Goal: Task Accomplishment & Management: Complete application form

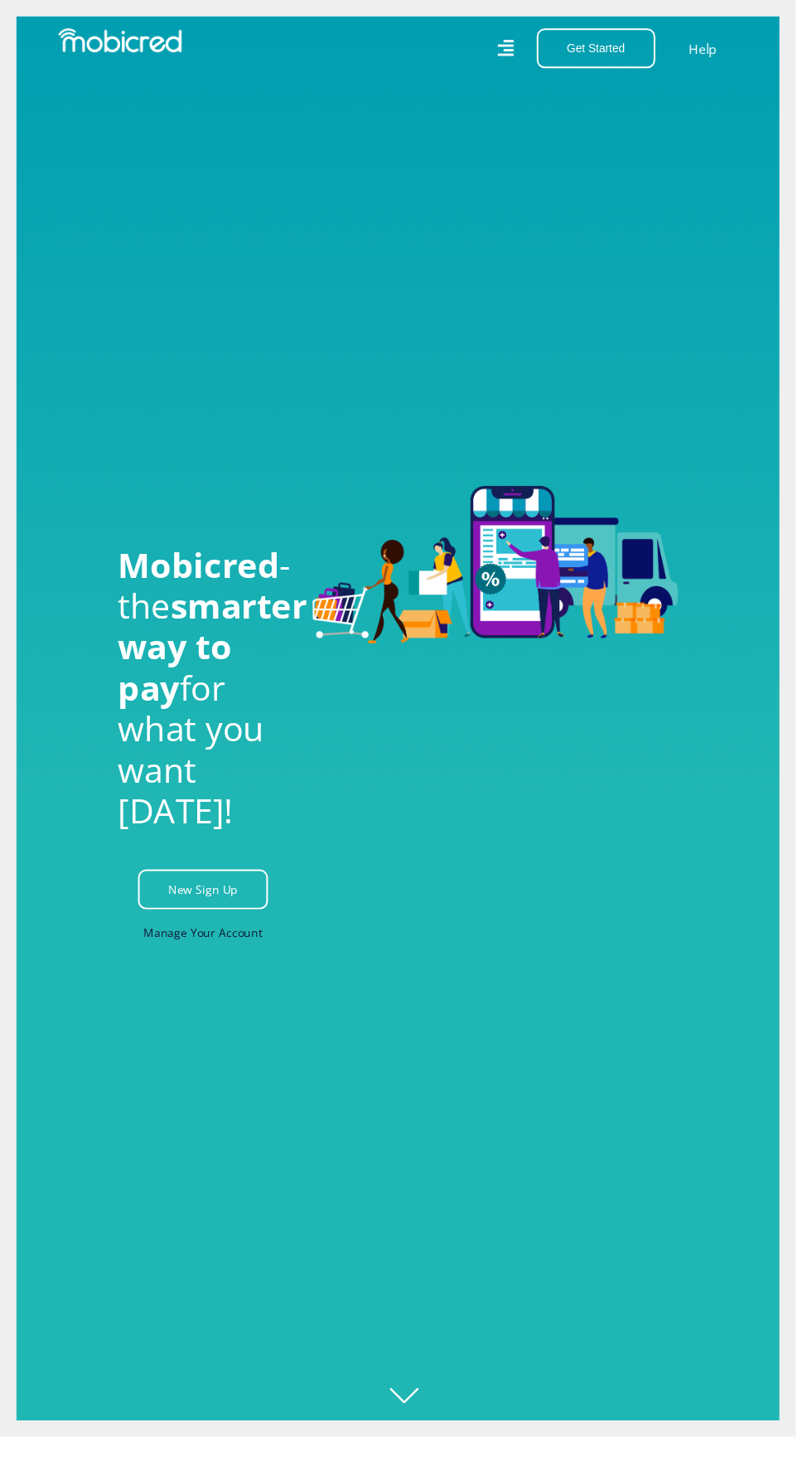
click at [199, 970] on link "Manage Your Account" at bounding box center [208, 951] width 122 height 37
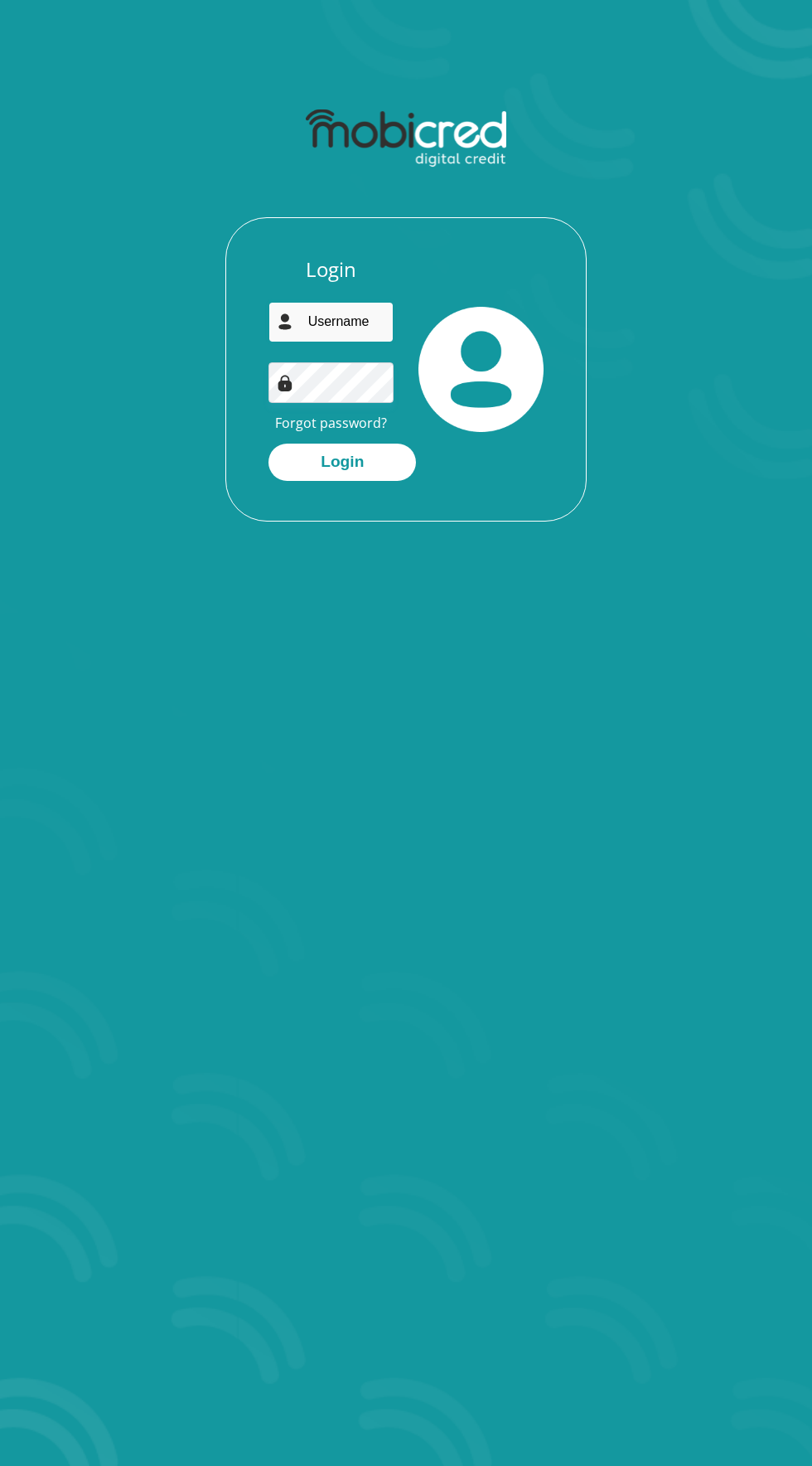
click at [352, 318] on input "email" at bounding box center [331, 322] width 125 height 41
type input "sldrsa@hotmail.com"
click at [269, 443] on button "Login" at bounding box center [343, 462] width 148 height 37
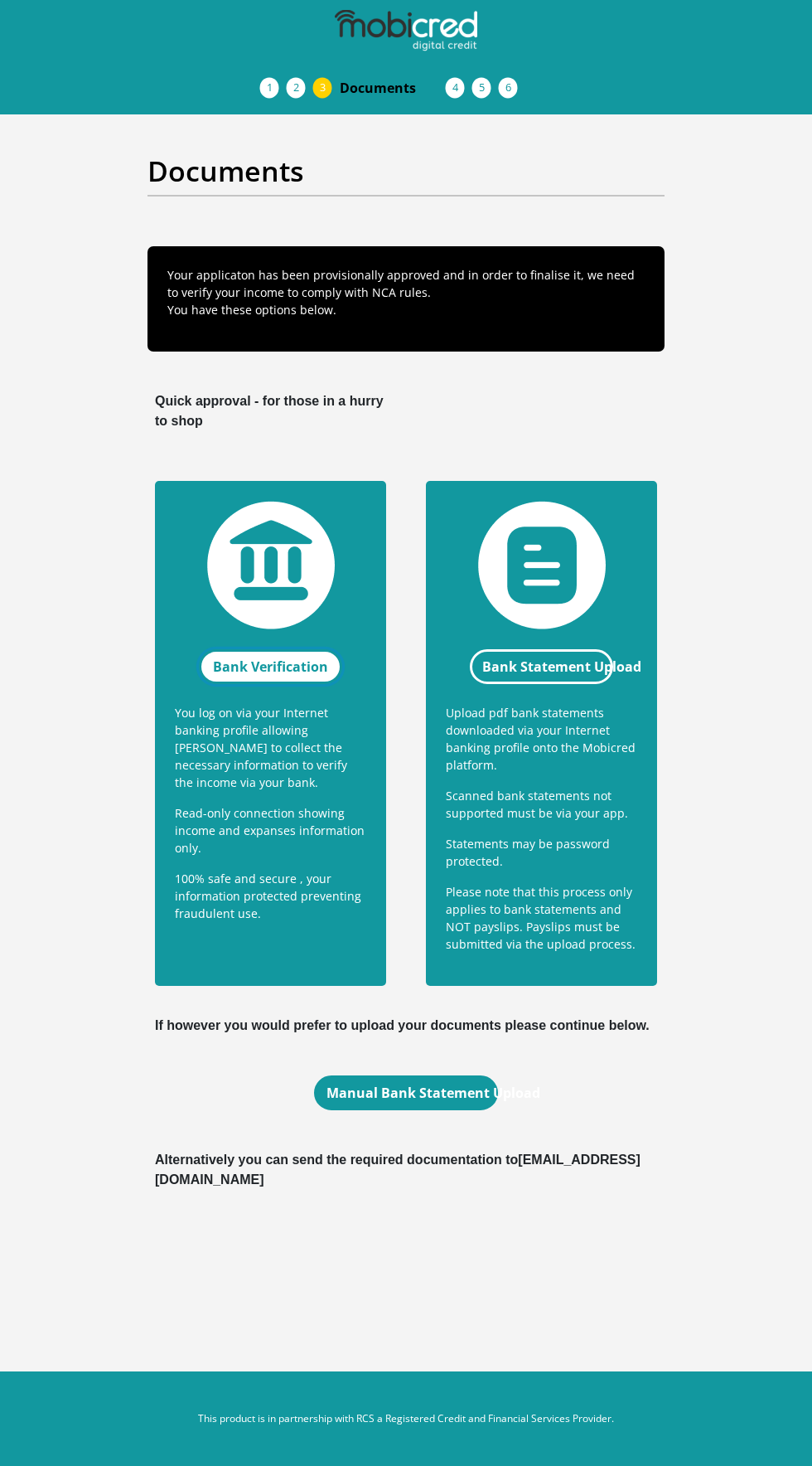
click at [272, 665] on link "Bank Verification" at bounding box center [270, 667] width 143 height 35
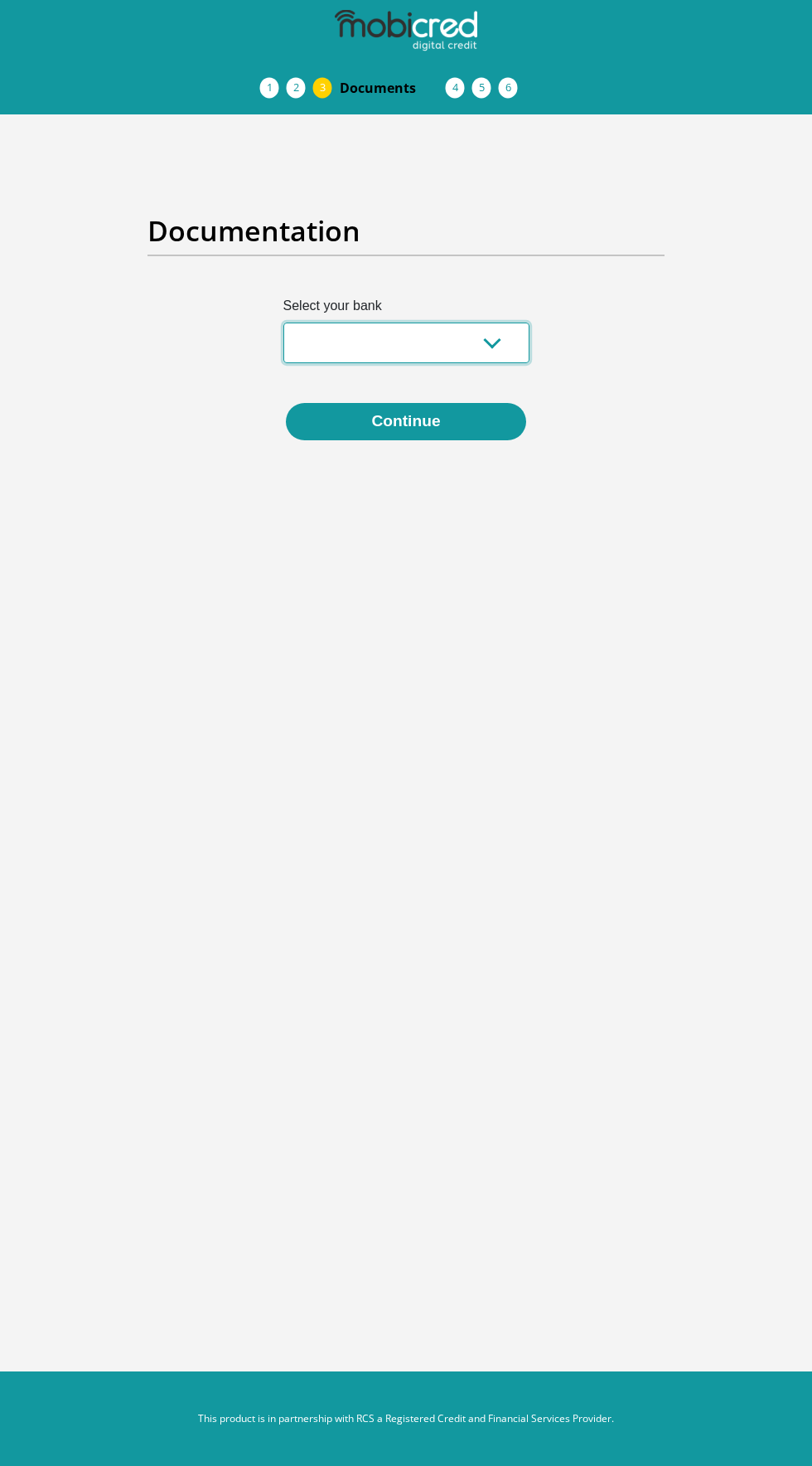
click at [359, 341] on select "Absa Capitec Bank Discovery Bank First National Bank Nedbank Standard Bank Tyme…" at bounding box center [406, 343] width 246 height 41
select select "{"id":"10","title":"Discovery Bank","institution":"Discovery Bank","alias":"dis…"
click at [283, 323] on select "Absa Capitec Bank Discovery Bank First National Bank Nedbank Standard Bank Tyme…" at bounding box center [406, 343] width 246 height 41
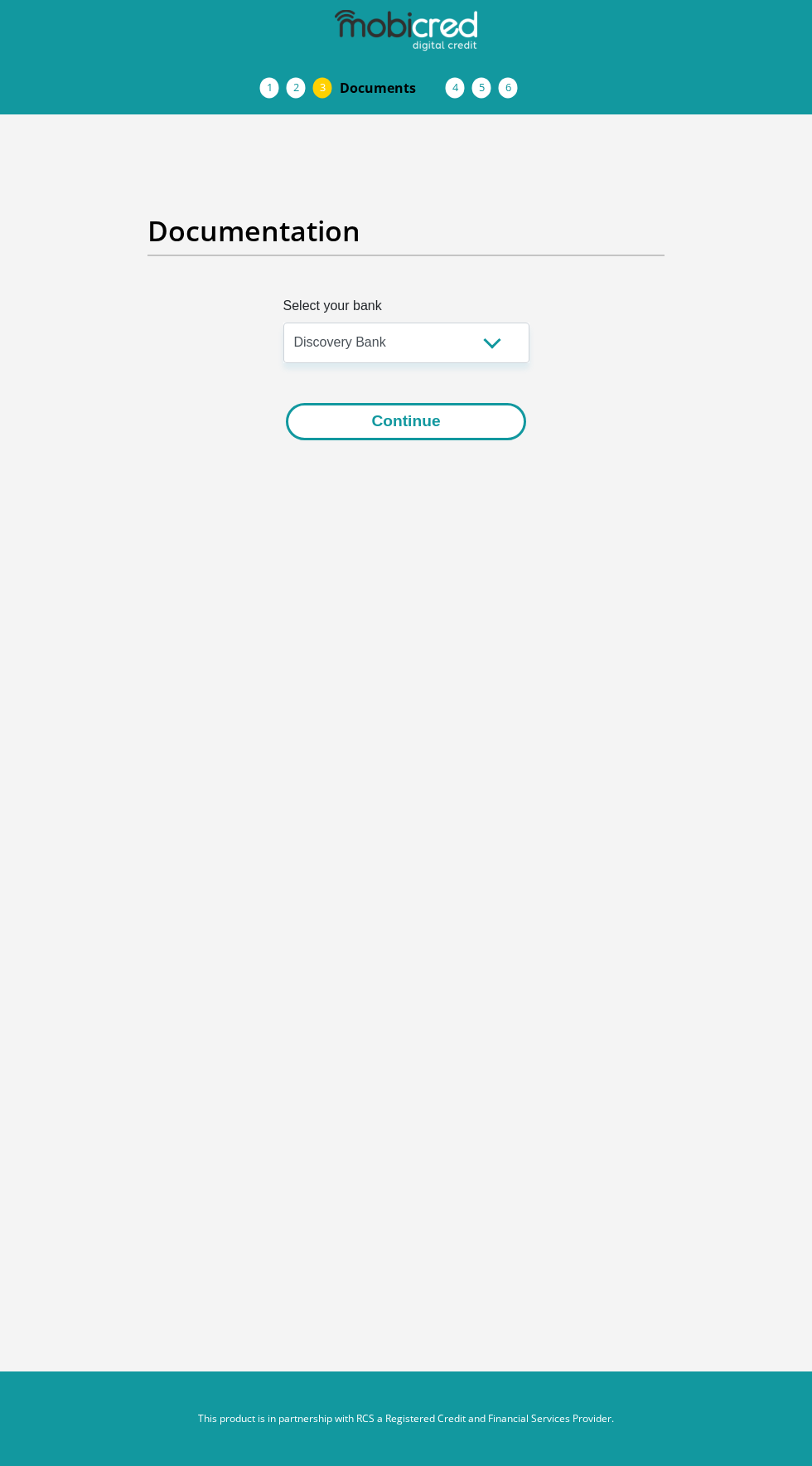
click at [352, 416] on button "Continue" at bounding box center [406, 421] width 240 height 37
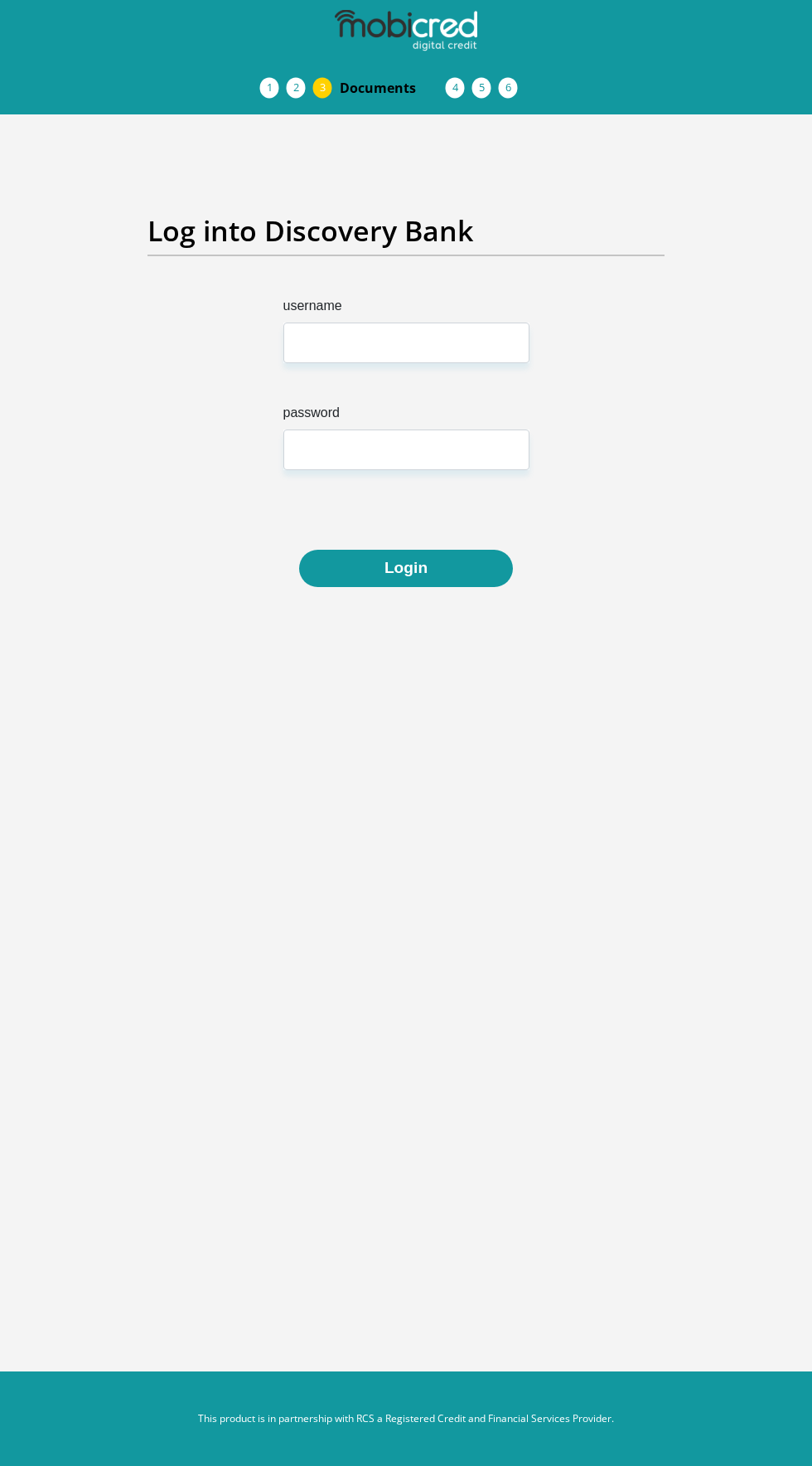
click at [374, 321] on label "username" at bounding box center [406, 309] width 246 height 27
click at [374, 323] on input "username" at bounding box center [406, 343] width 246 height 41
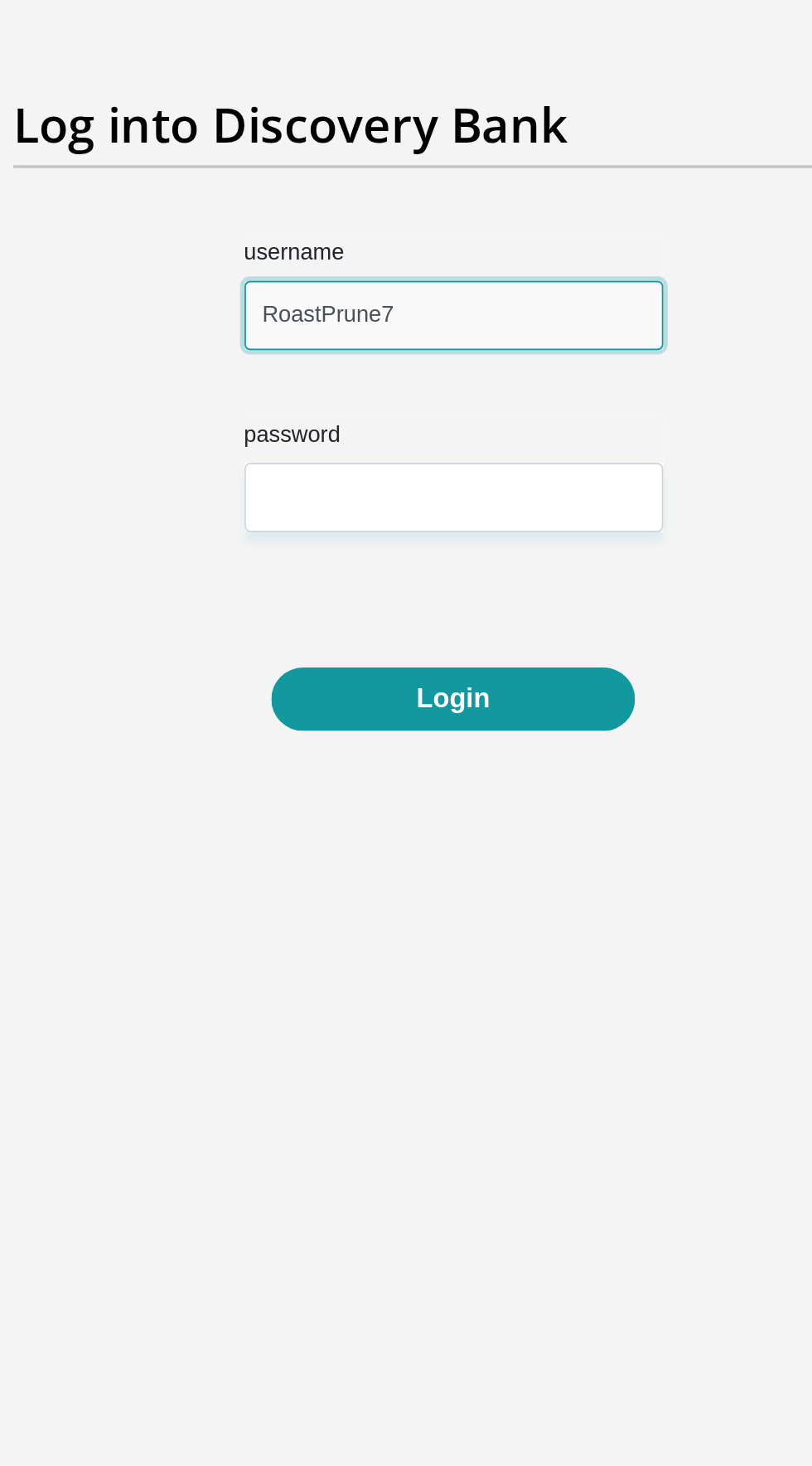
type input "RoastPrune7"
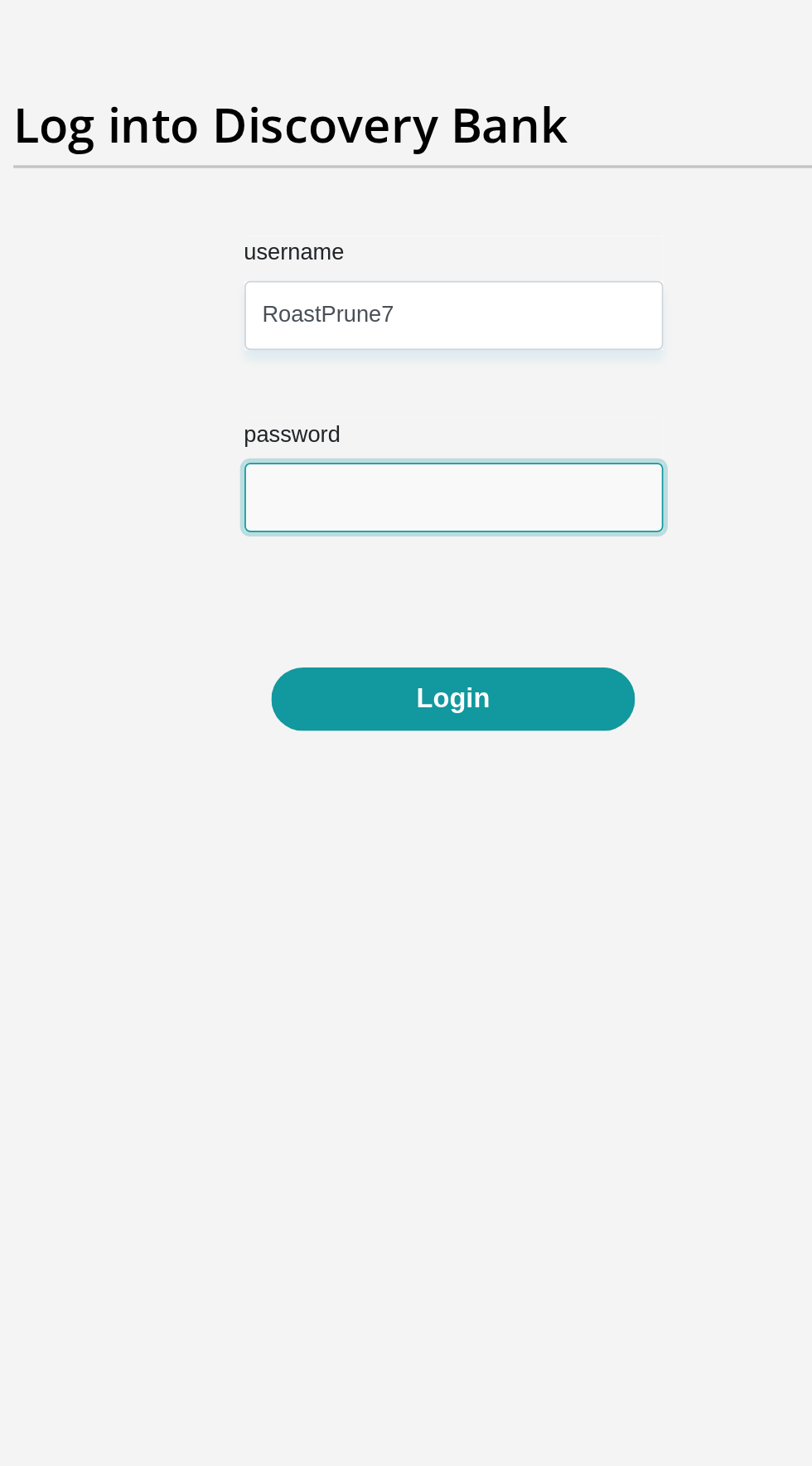
click at [310, 446] on input "password" at bounding box center [406, 450] width 246 height 41
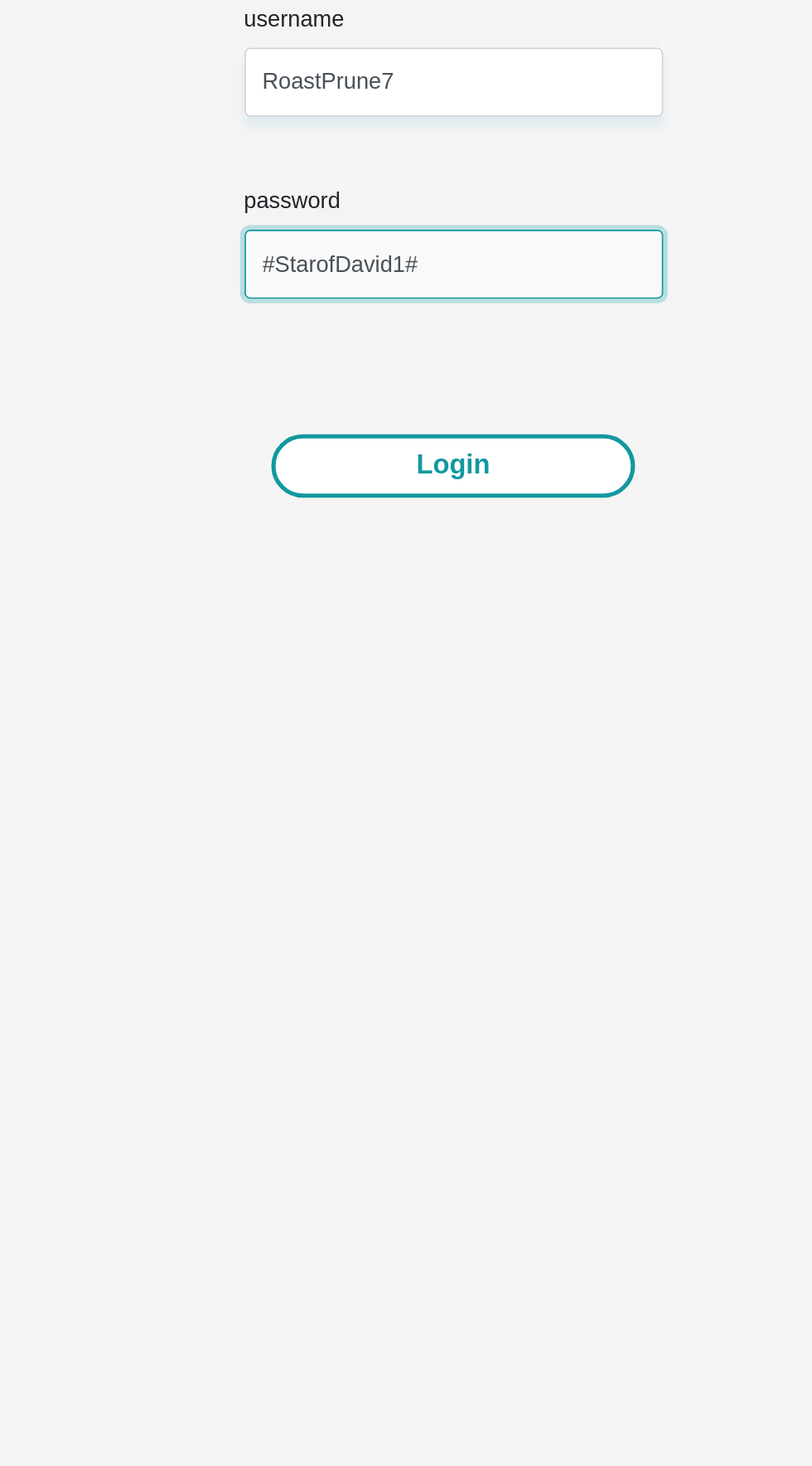
type input "#StarofDavid1#"
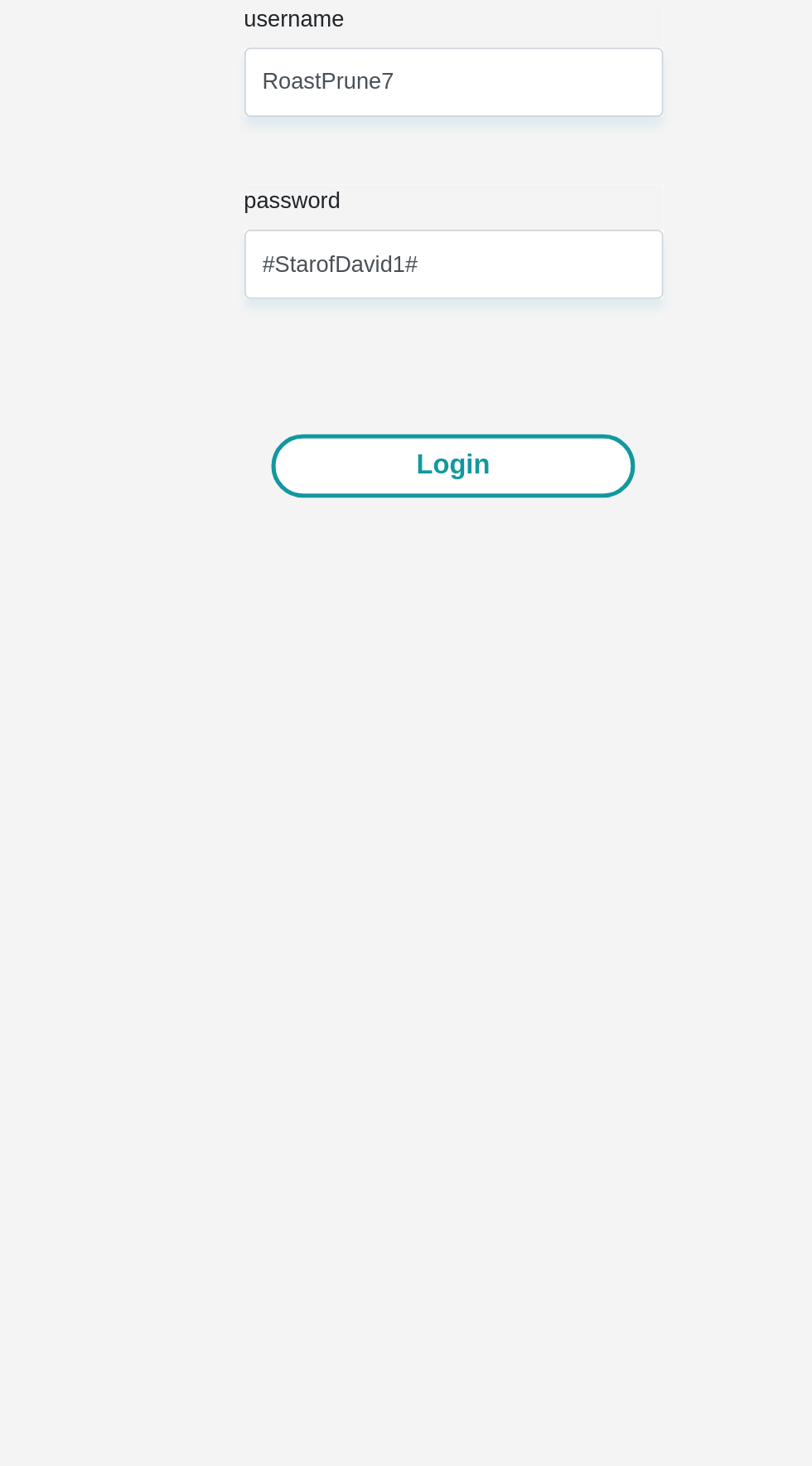
click at [356, 562] on button "Login" at bounding box center [406, 568] width 214 height 37
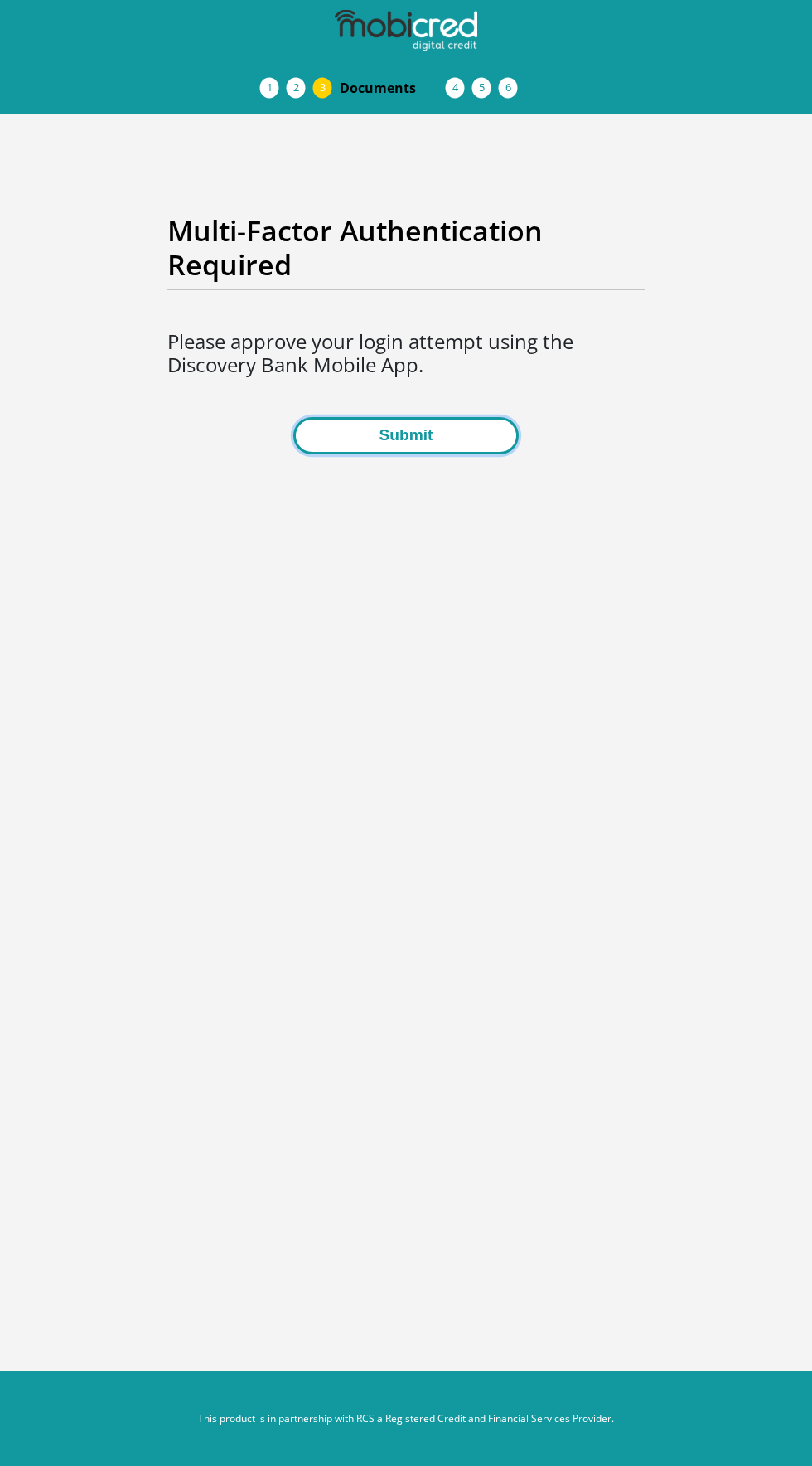
click at [420, 450] on button "Submit" at bounding box center [406, 436] width 224 height 37
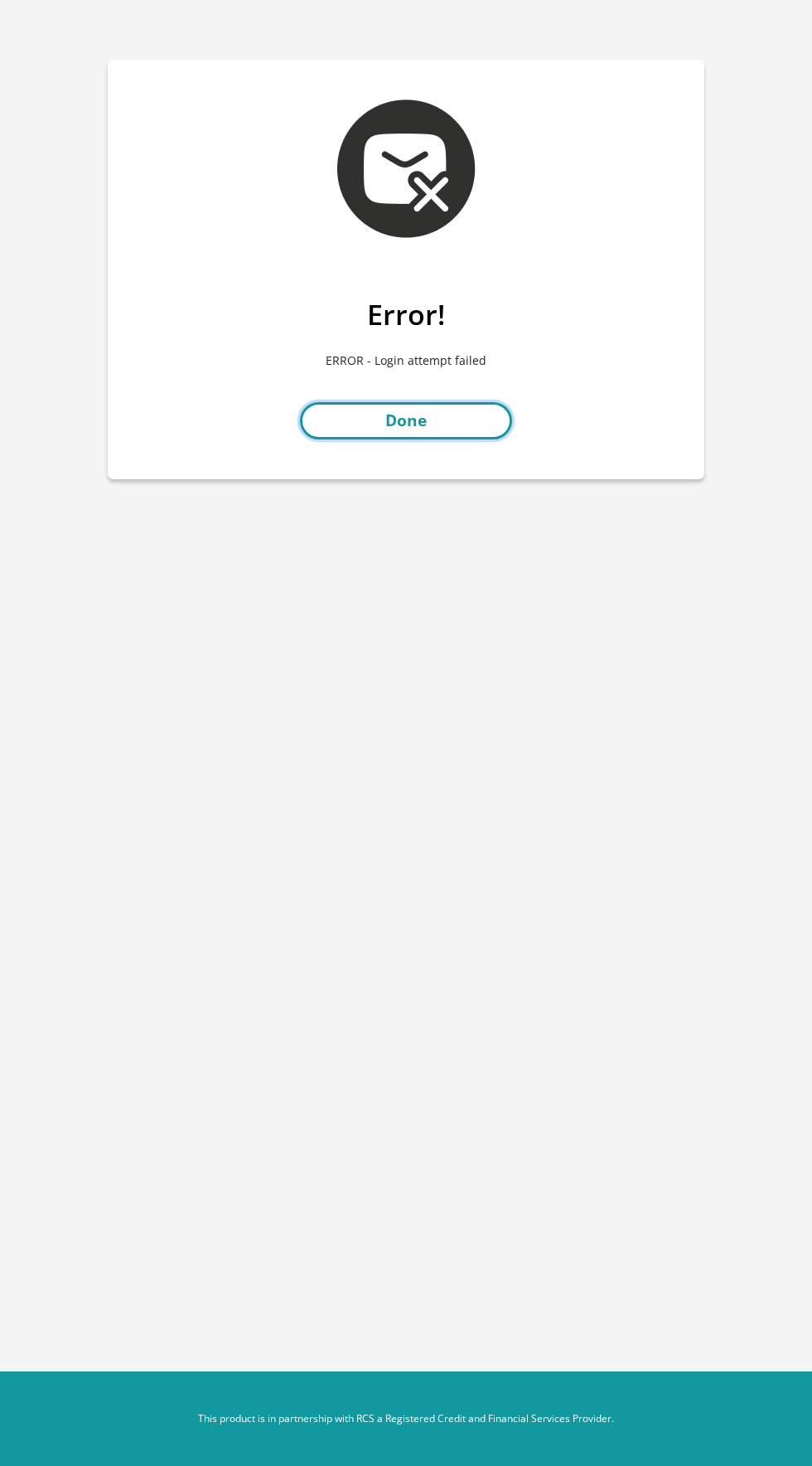
click at [411, 431] on link "Done" at bounding box center [406, 420] width 212 height 37
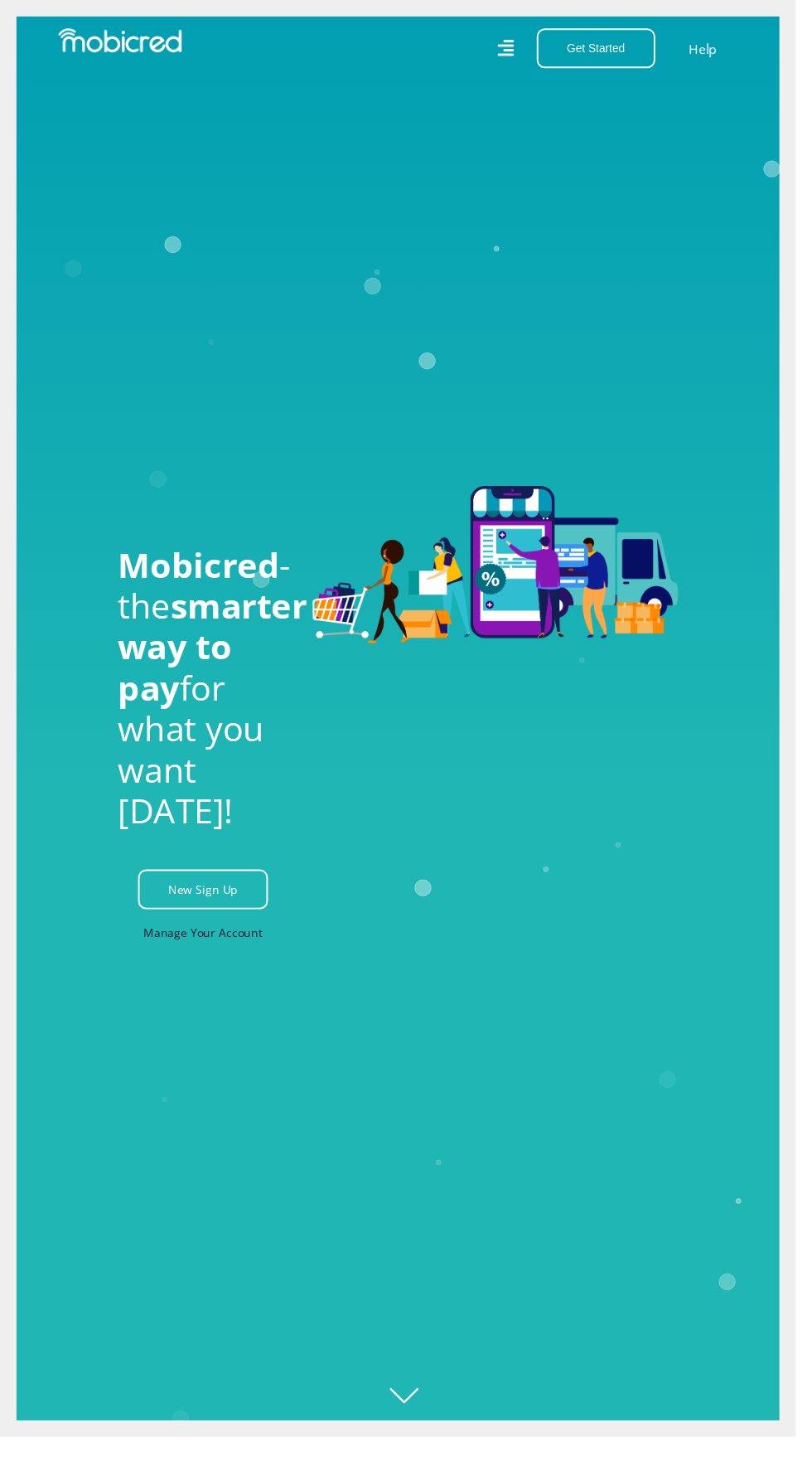
click at [185, 970] on link "Manage Your Account" at bounding box center [208, 951] width 122 height 37
click at [238, 970] on link "Manage Your Account" at bounding box center [208, 951] width 122 height 37
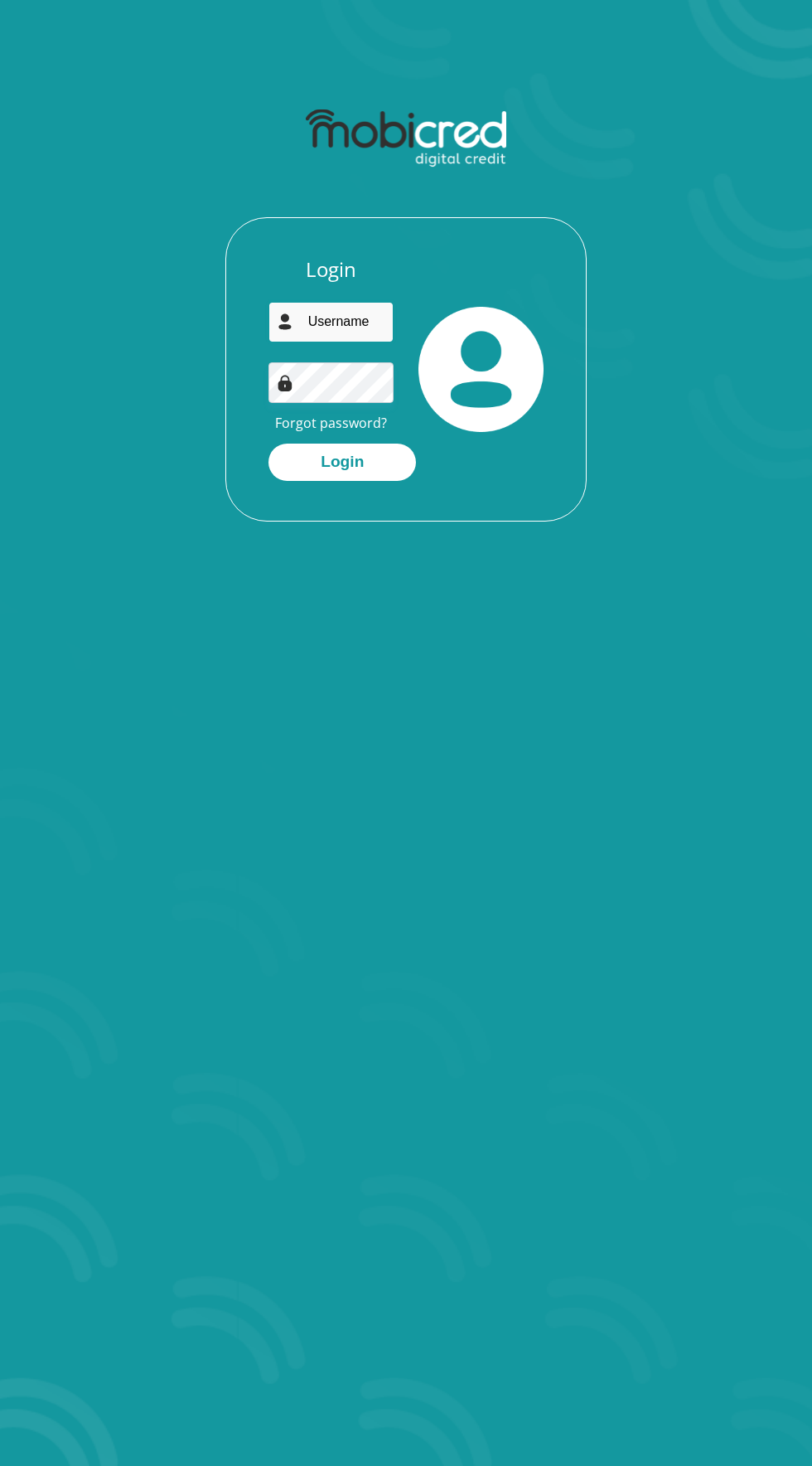
click at [343, 322] on input "email" at bounding box center [331, 322] width 125 height 41
type input "[EMAIL_ADDRESS][DOMAIN_NAME]"
click at [269, 443] on button "Login" at bounding box center [343, 462] width 148 height 37
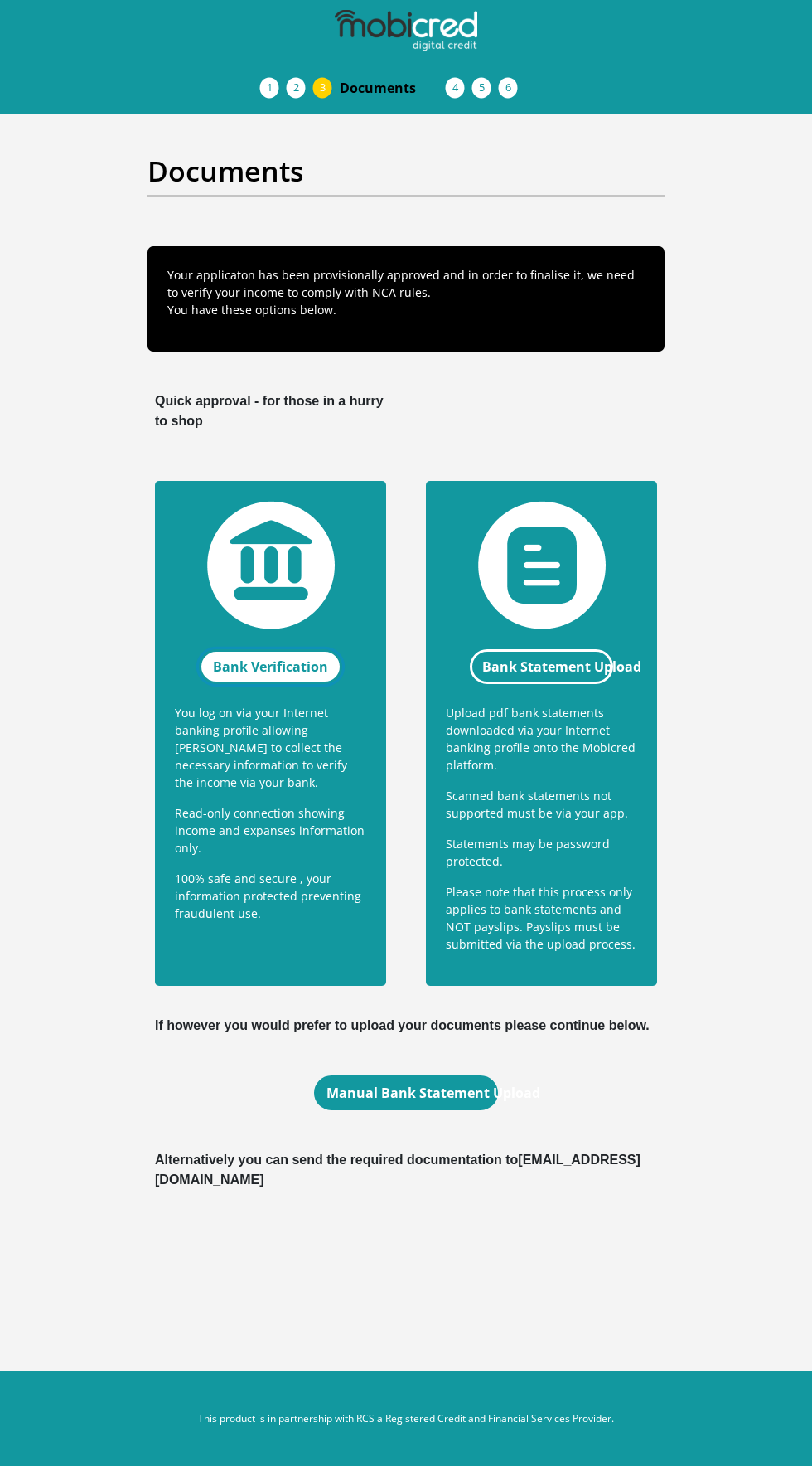
click at [254, 665] on link "Bank Verification" at bounding box center [270, 667] width 143 height 35
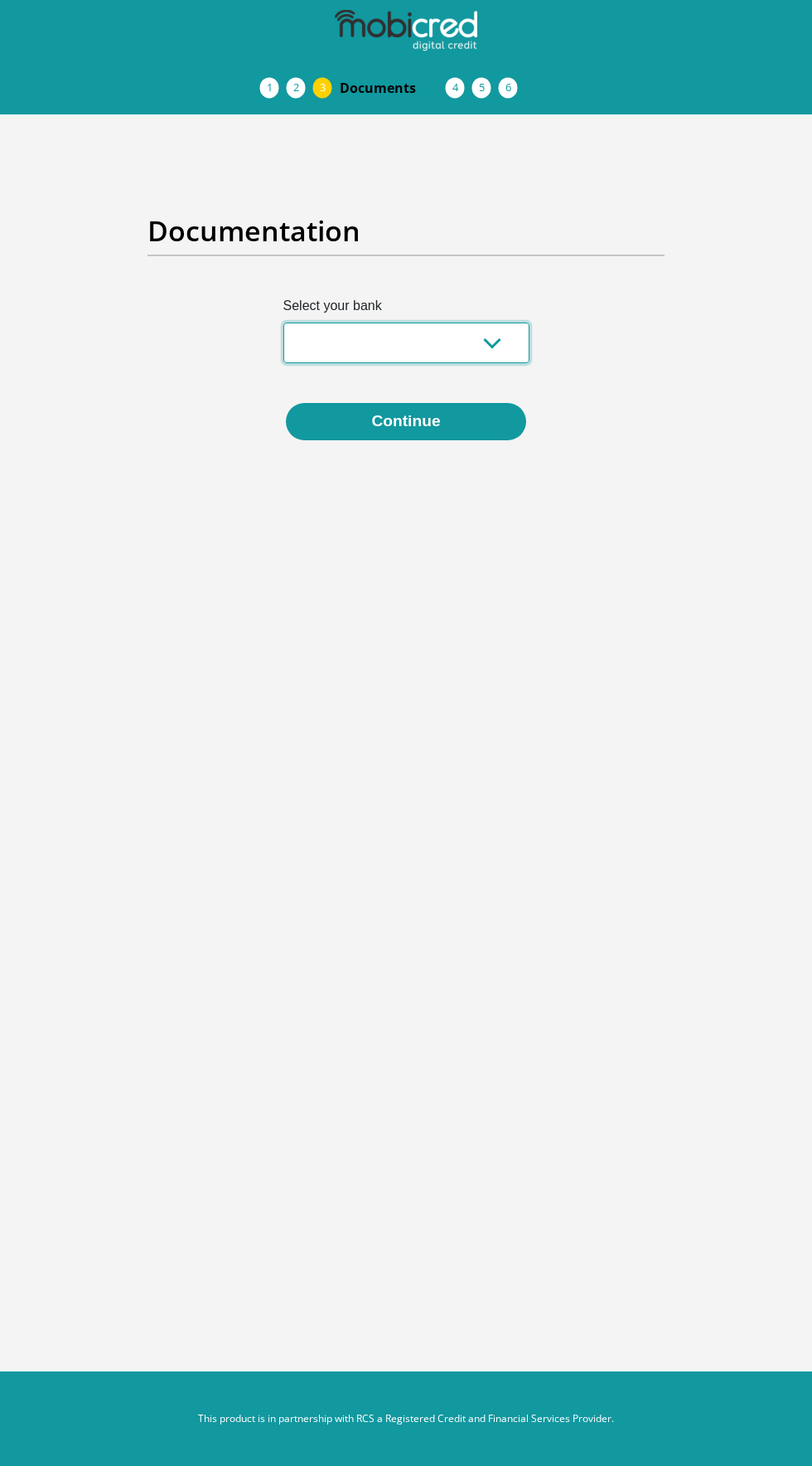
click at [473, 337] on select "Absa Capitec Bank Discovery Bank First National Bank Nedbank Standard Bank Tyme…" at bounding box center [406, 343] width 246 height 41
select select "{"id":"10","title":"Discovery Bank","institution":"Discovery Bank","alias":"dis…"
click at [283, 323] on select "Absa Capitec Bank Discovery Bank First National Bank Nedbank Standard Bank Tyme…" at bounding box center [406, 343] width 246 height 41
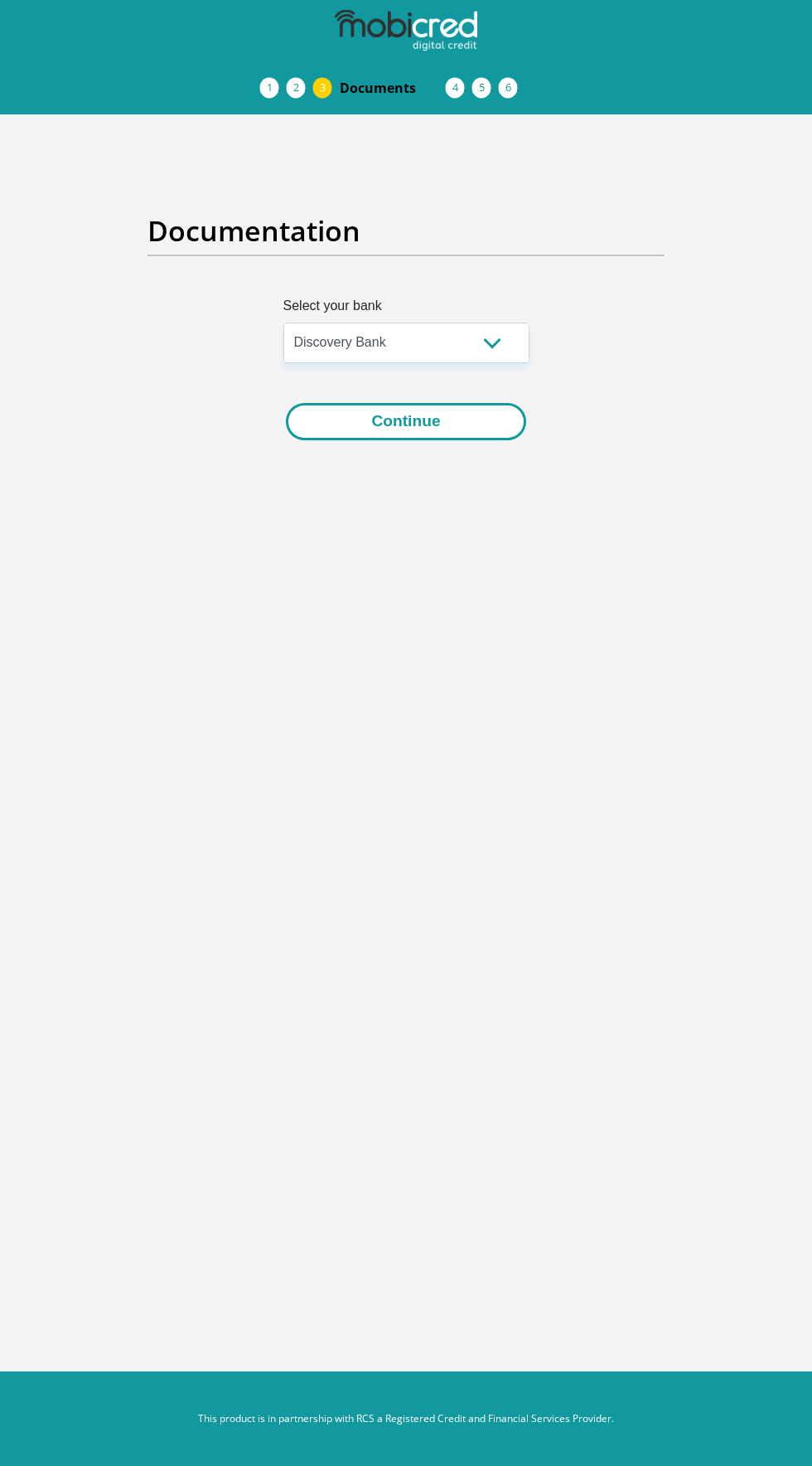
click at [449, 426] on button "Continue" at bounding box center [406, 421] width 240 height 37
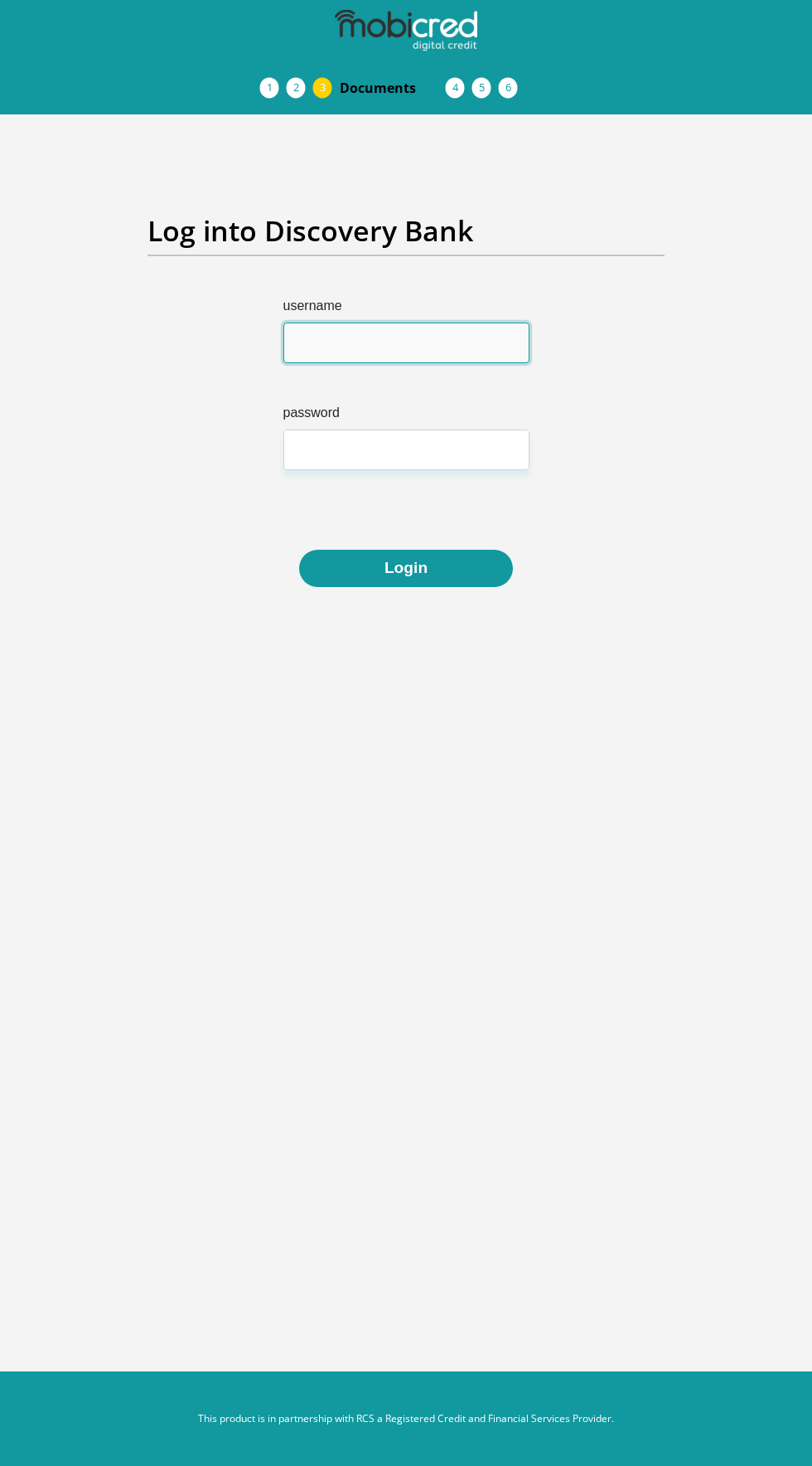
click at [421, 343] on input "username" at bounding box center [406, 343] width 246 height 41
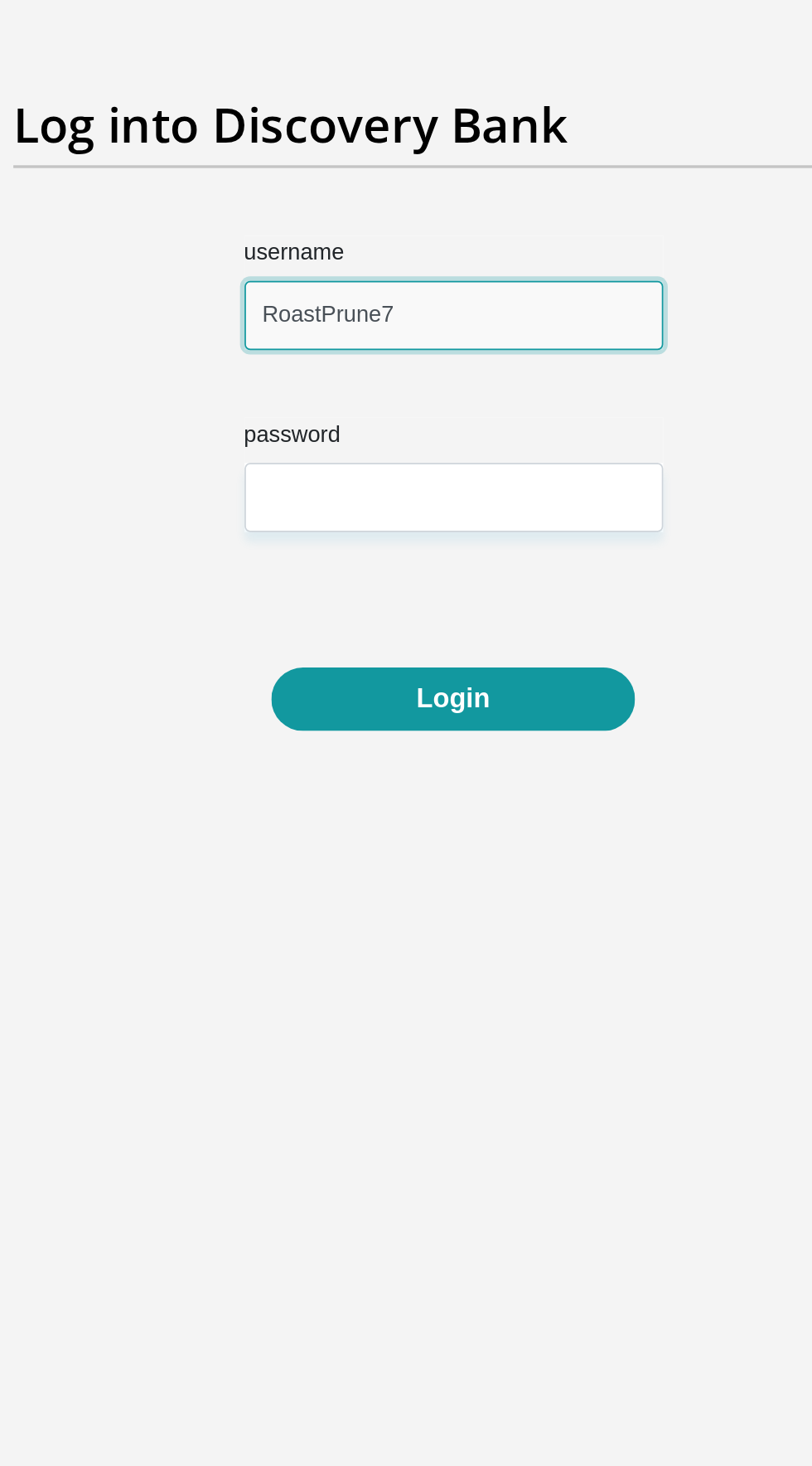
type input "RoastPrune7"
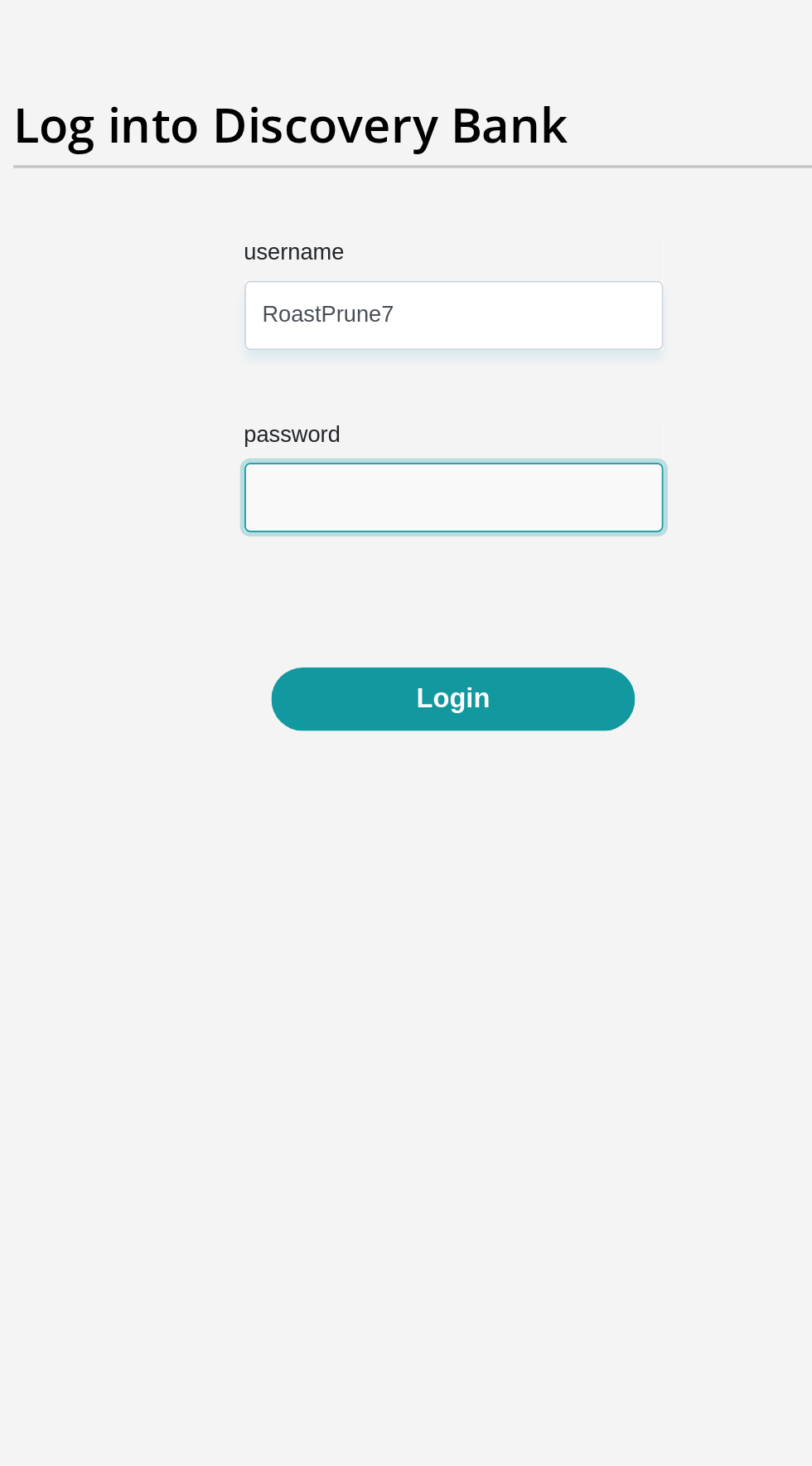
click at [319, 456] on input "password" at bounding box center [406, 450] width 246 height 41
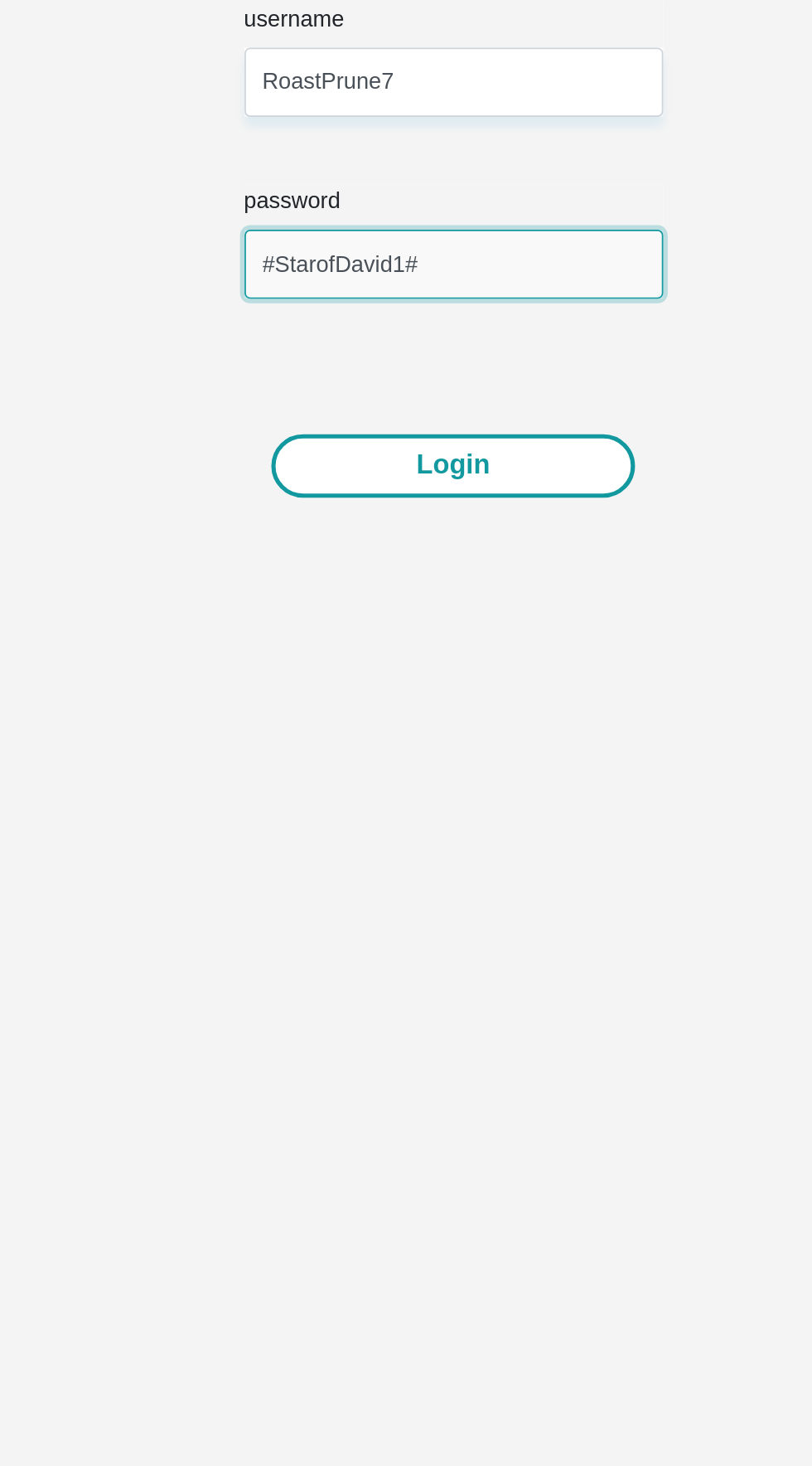
type input "#StarofDavid1#"
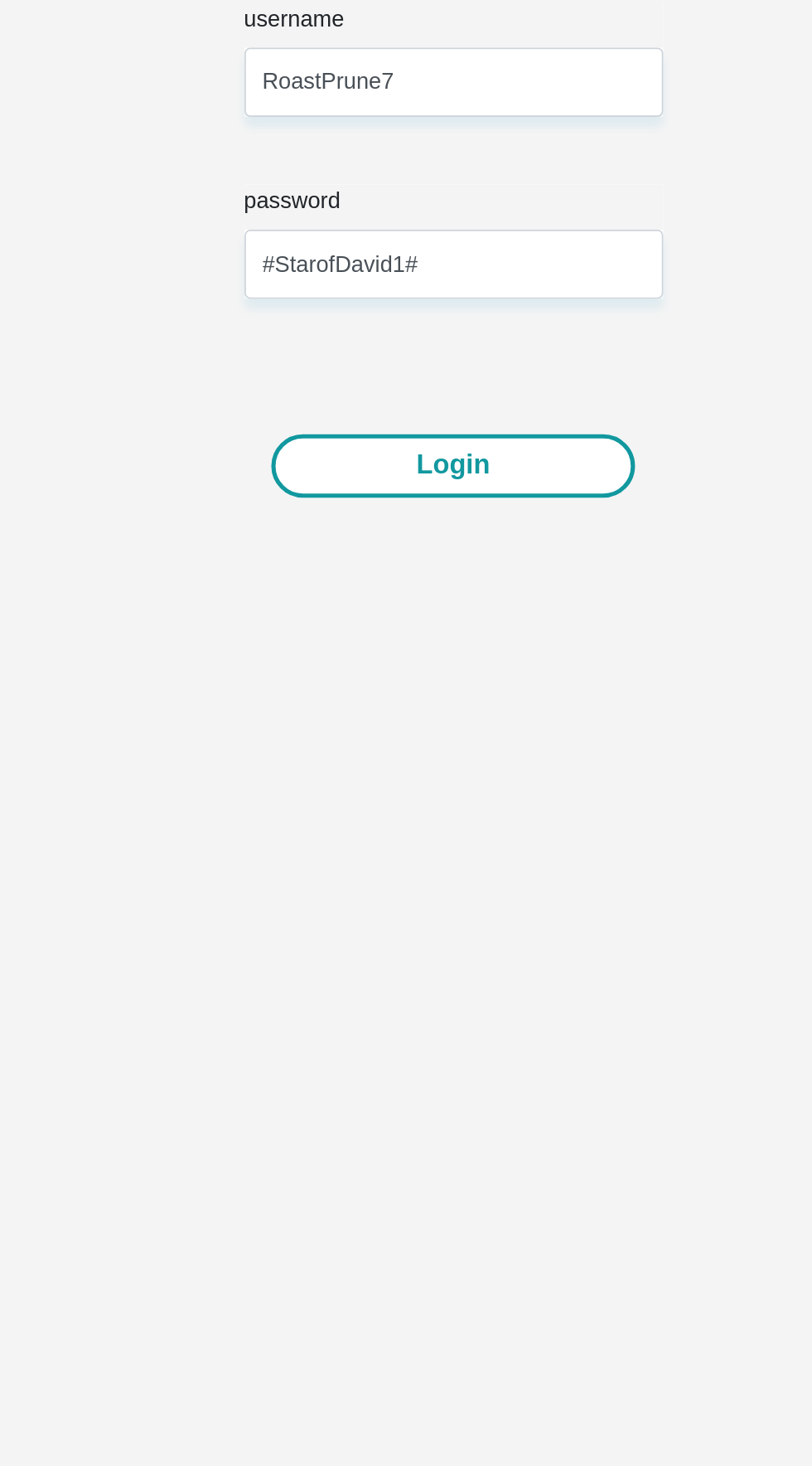
click at [463, 567] on button "Login" at bounding box center [406, 568] width 214 height 37
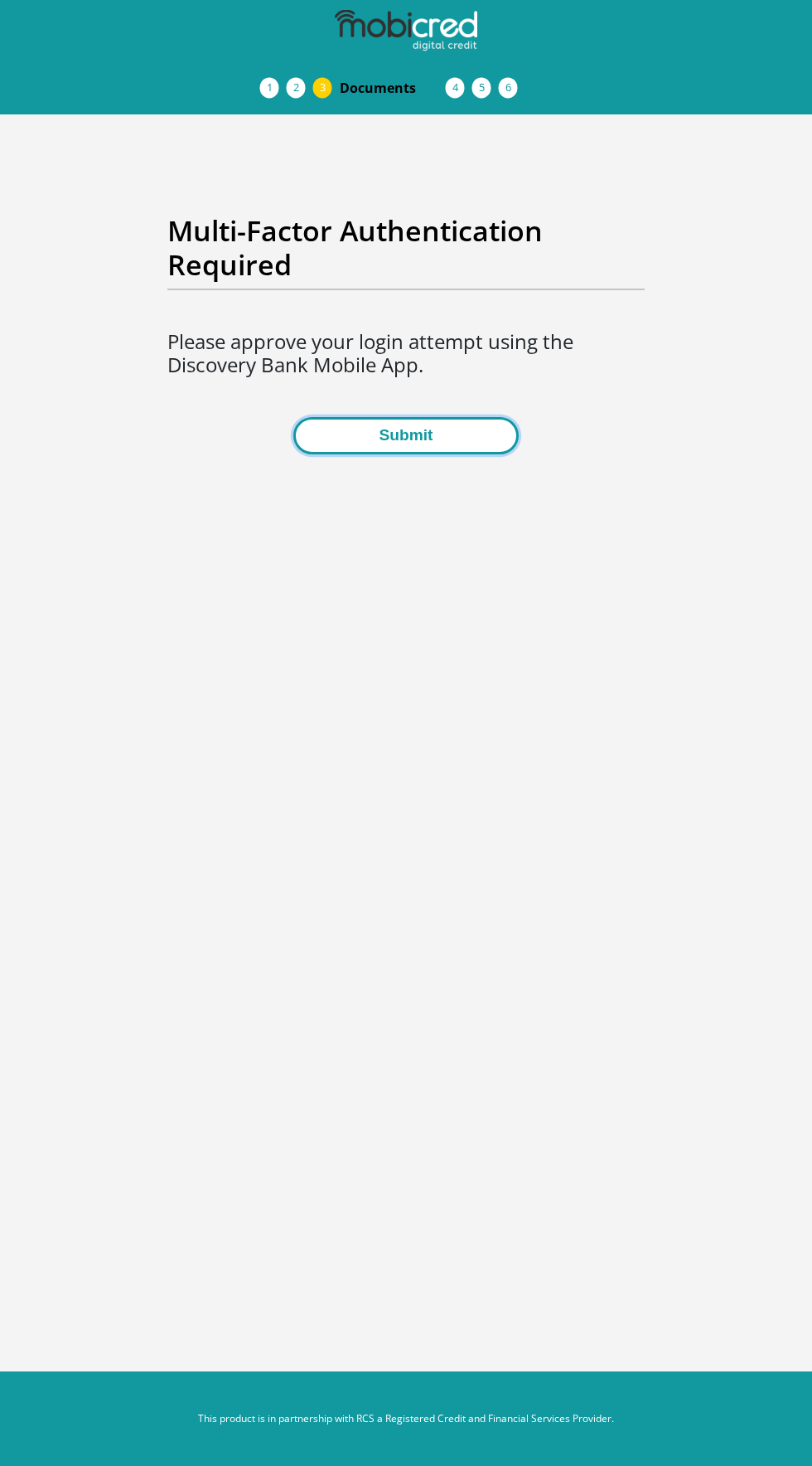
click at [344, 431] on button "Submit" at bounding box center [406, 436] width 224 height 37
